Goal: Transaction & Acquisition: Book appointment/travel/reservation

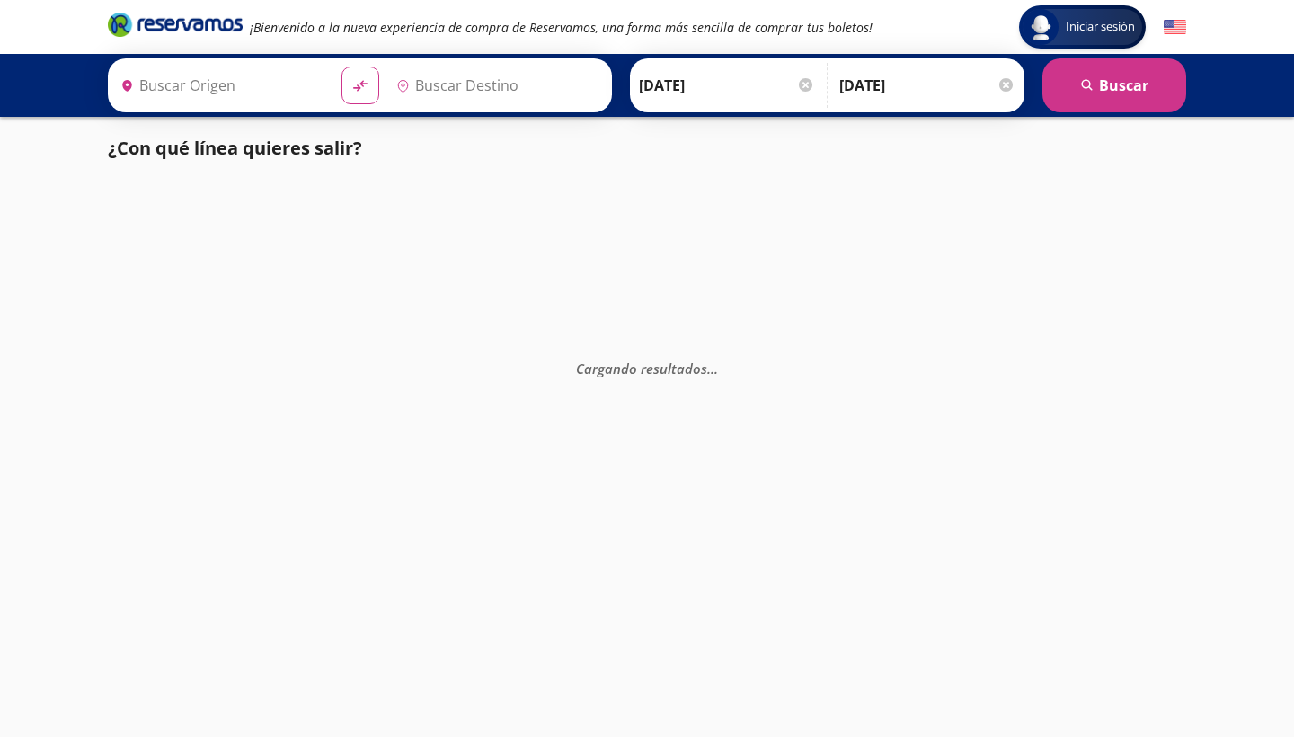
type input "[GEOGRAPHIC_DATA], [GEOGRAPHIC_DATA]"
type input "[DATE][GEOGRAPHIC_DATA][PERSON_NAME], [GEOGRAPHIC_DATA]"
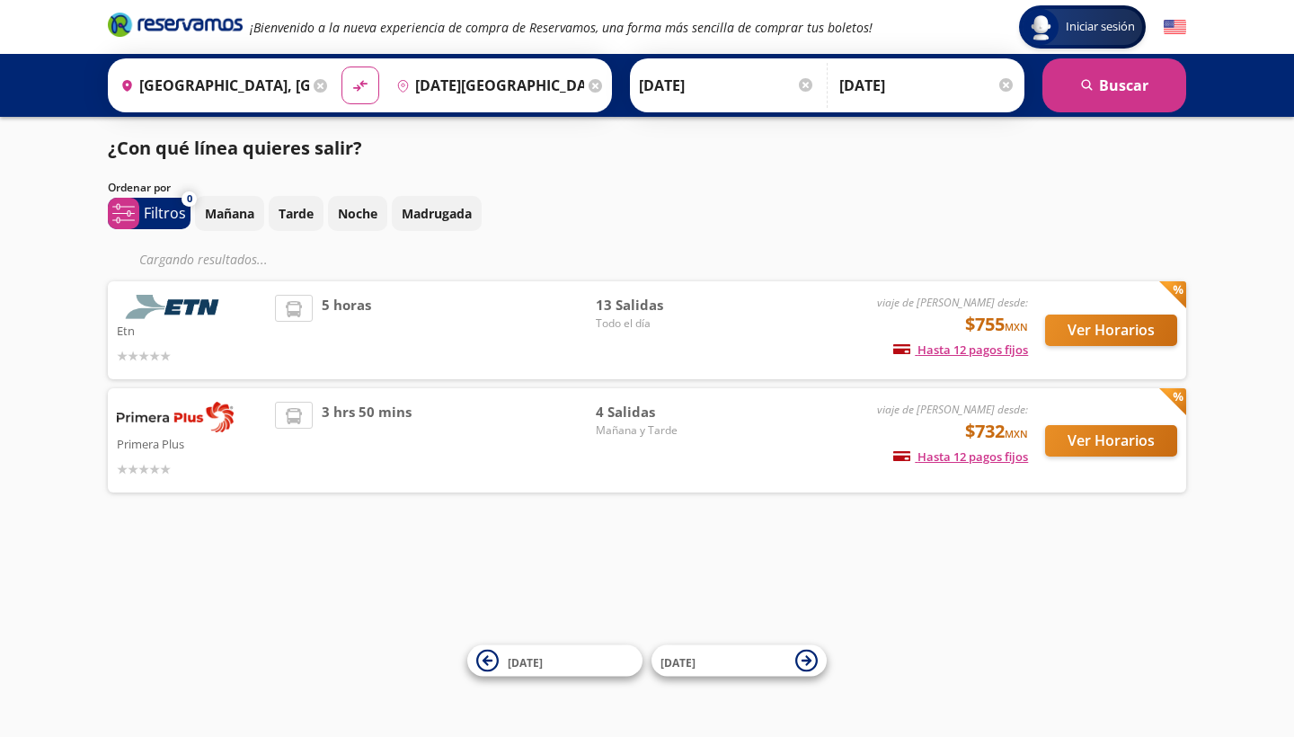
click at [1085, 439] on button "Ver Horarios" at bounding box center [1111, 440] width 132 height 31
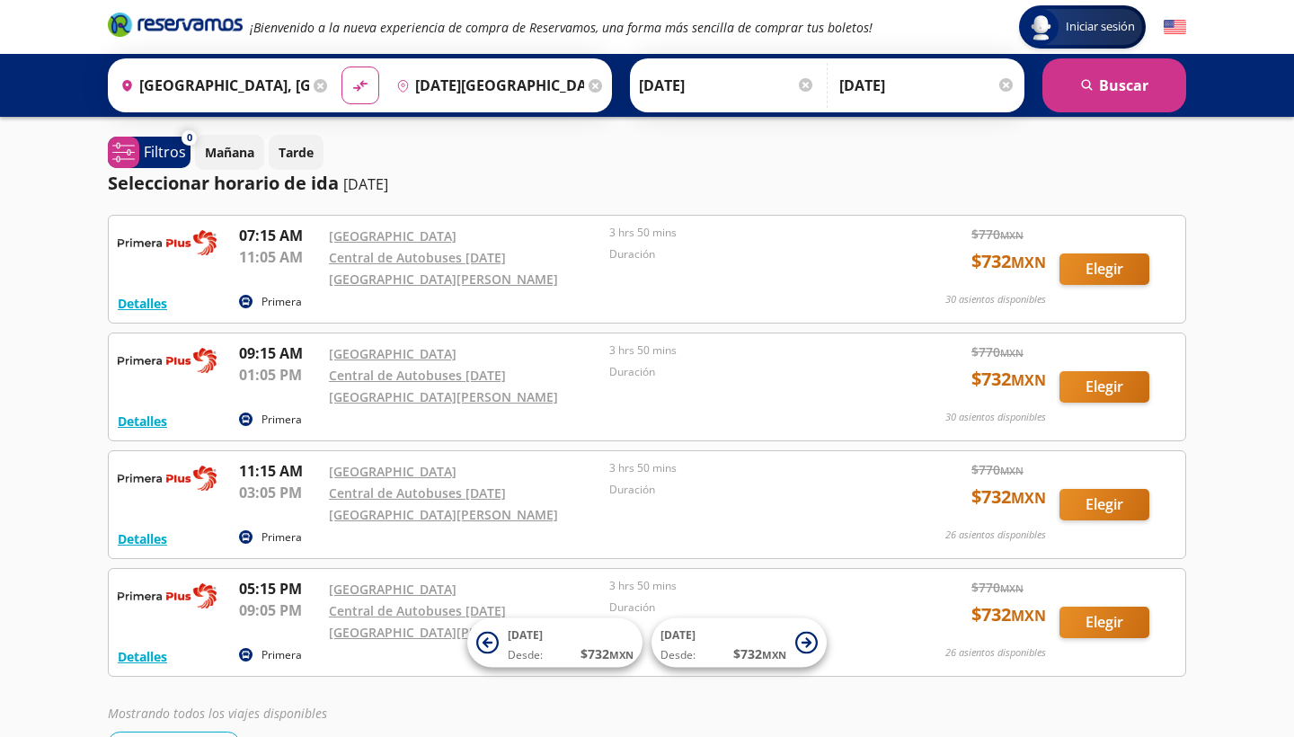
click at [1133, 269] on button "Elegir" at bounding box center [1104, 268] width 90 height 31
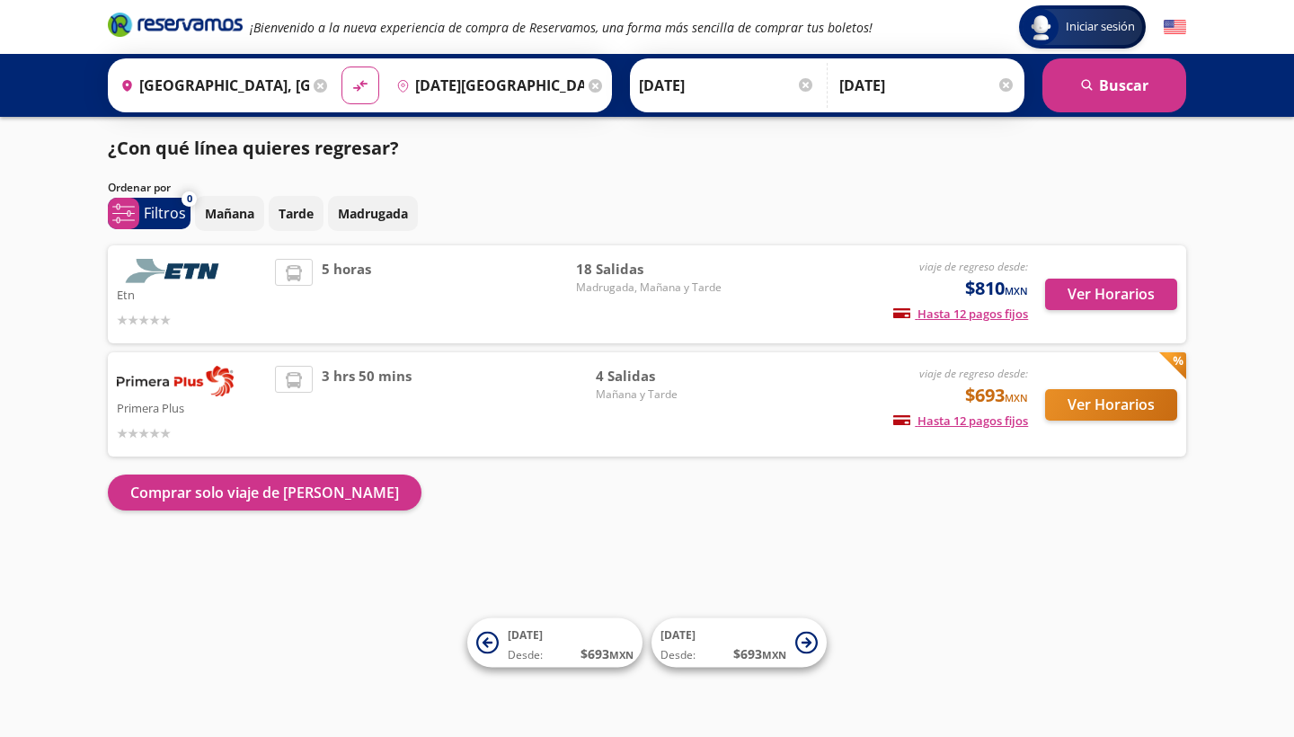
click at [446, 377] on div "3 hrs 50 mins" at bounding box center [435, 404] width 321 height 77
click at [1073, 411] on button "Ver Horarios" at bounding box center [1111, 404] width 132 height 31
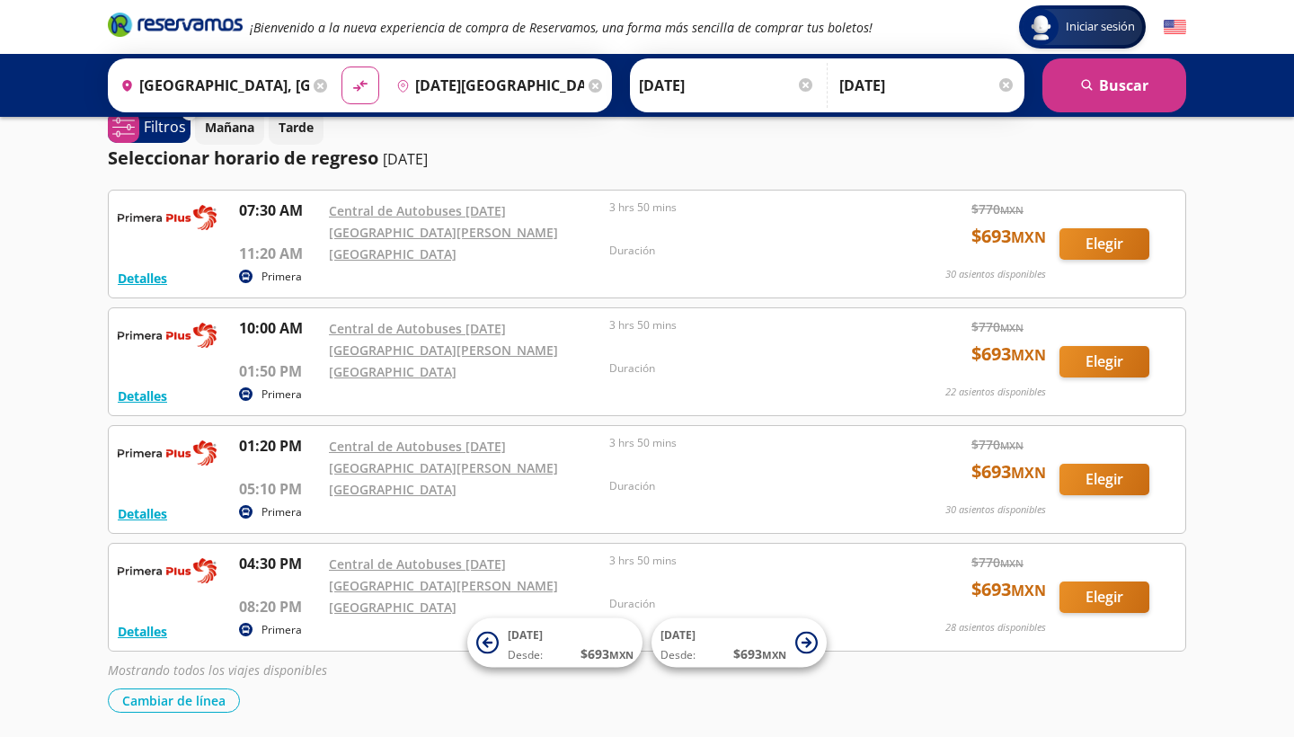
scroll to position [148, 0]
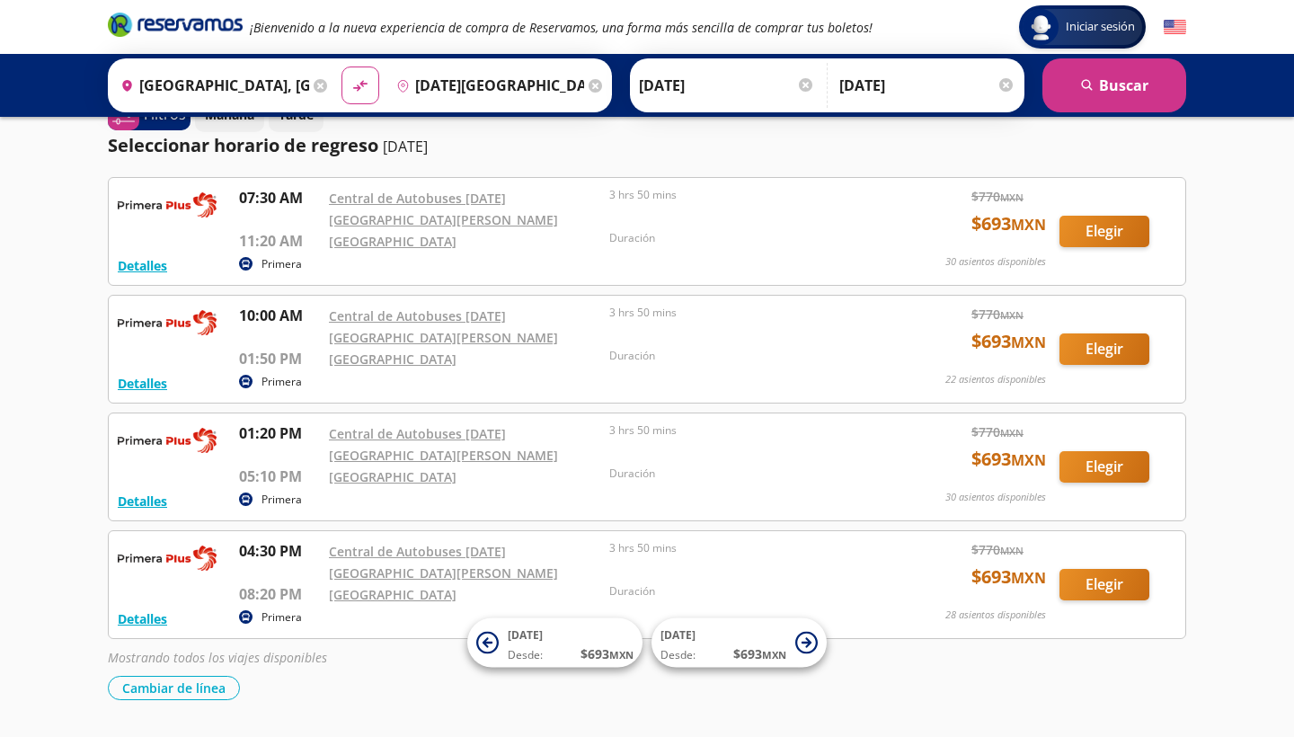
click at [1110, 569] on button "Elegir" at bounding box center [1104, 584] width 90 height 31
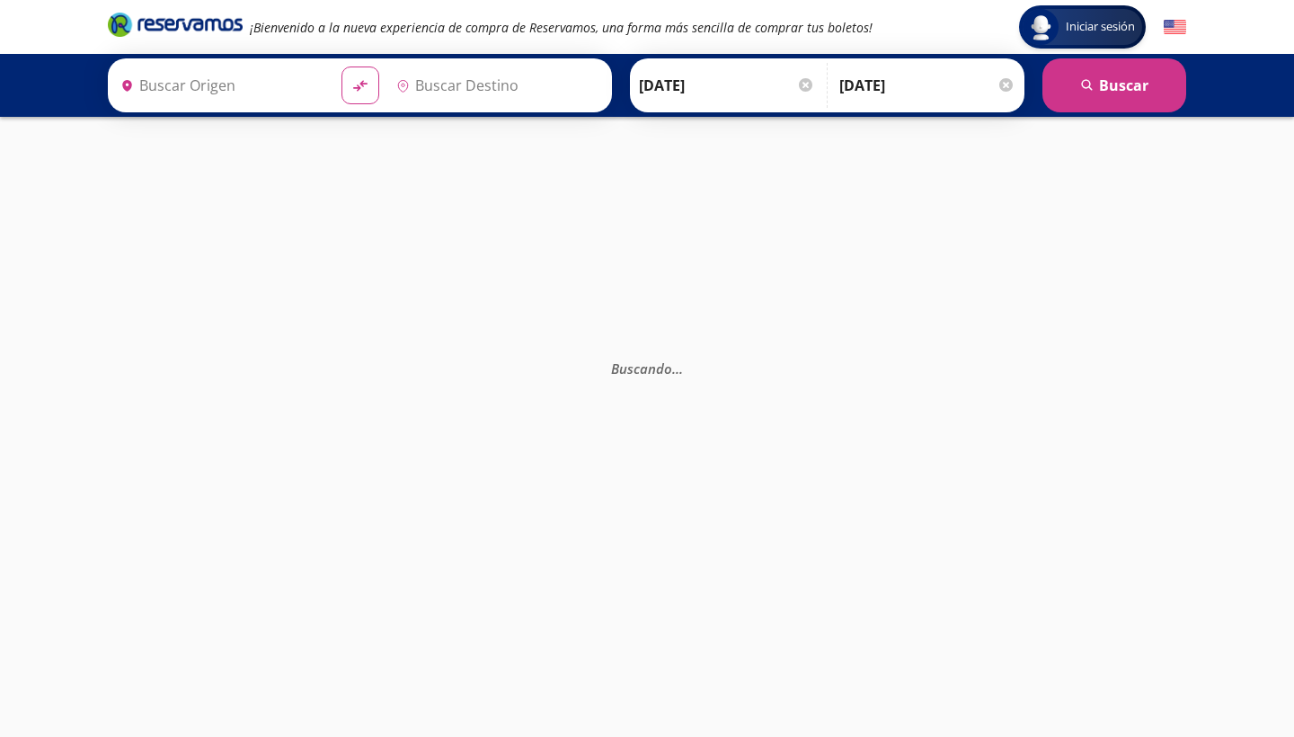
type input "[GEOGRAPHIC_DATA], [GEOGRAPHIC_DATA]"
type input "[DATE][GEOGRAPHIC_DATA][PERSON_NAME], [GEOGRAPHIC_DATA]"
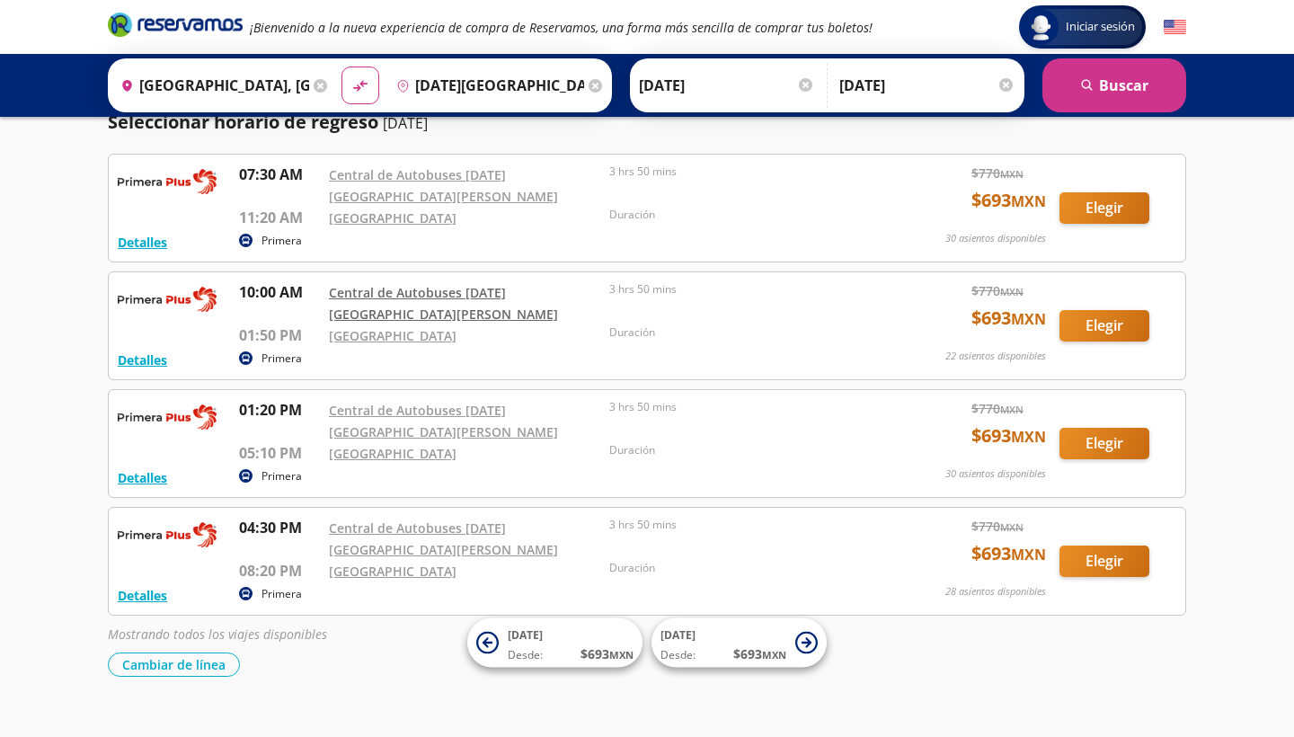
scroll to position [155, 0]
